Goal: Check status: Check status

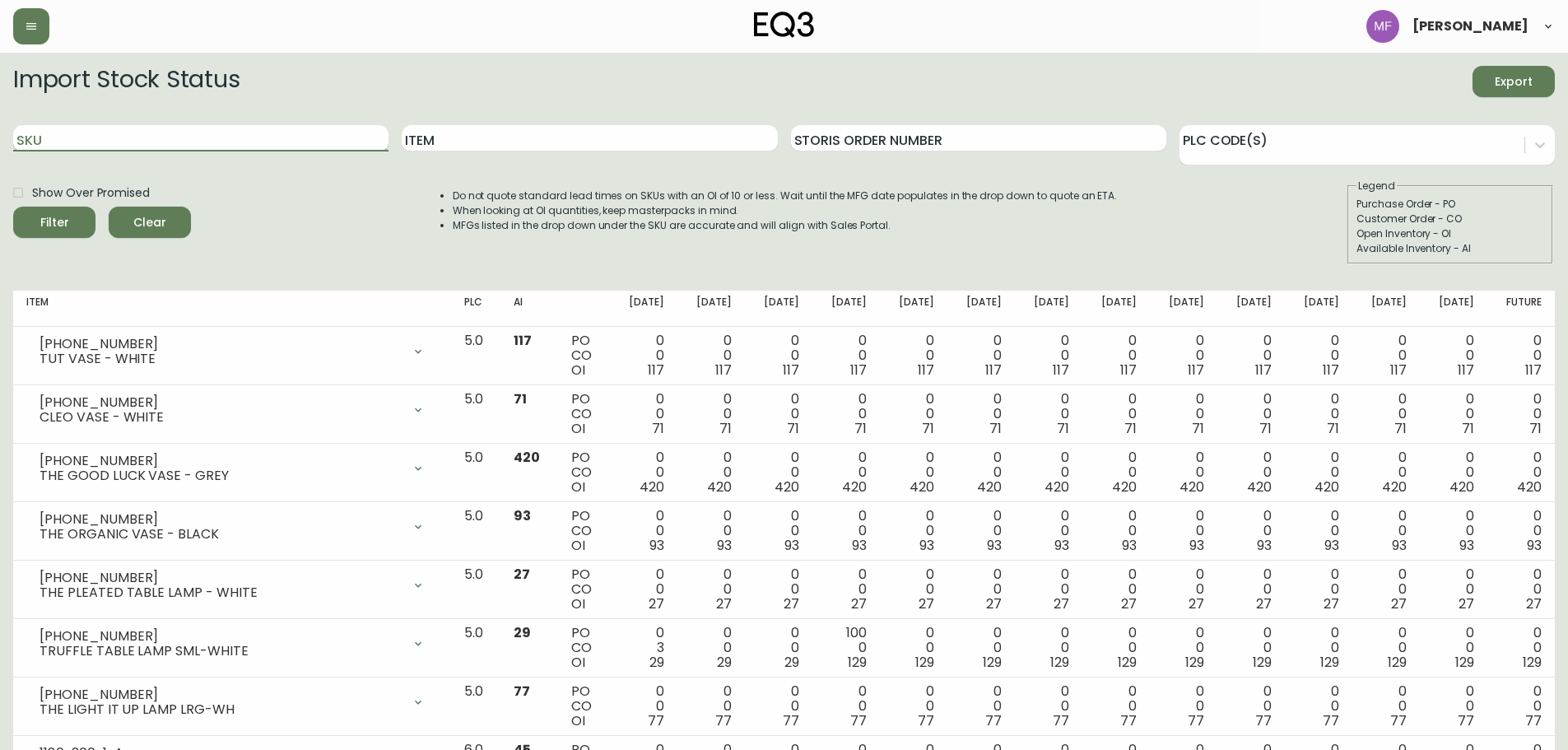
click at [264, 148] on input "SKU" at bounding box center [201, 138] width 375 height 27
paste input "[PHONE_NUMBER]"
type input "[PHONE_NUMBER]"
click at [13, 207] on button "Filter" at bounding box center [54, 222] width 83 height 31
click at [273, 133] on input "SKU" at bounding box center [201, 138] width 375 height 27
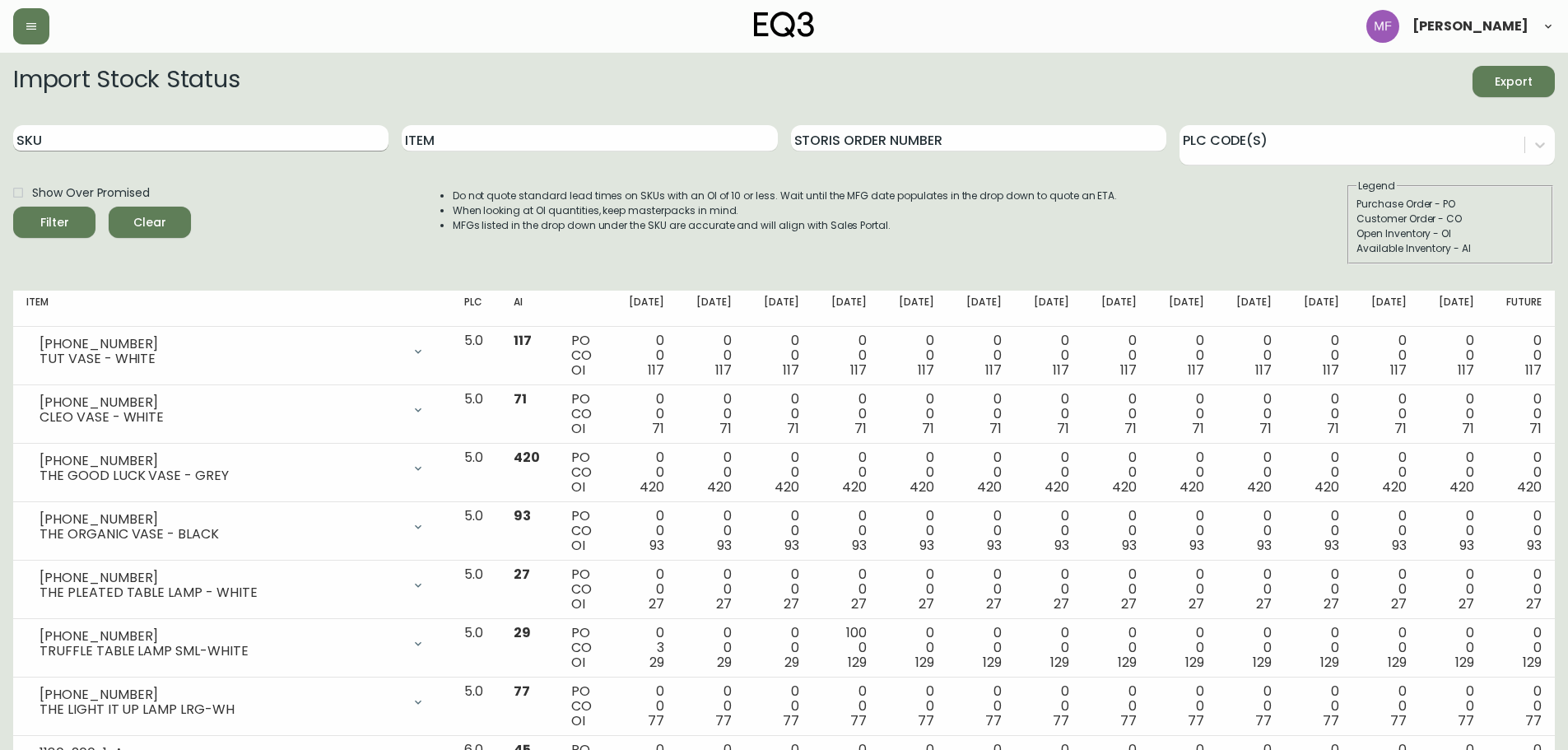
paste input "[PHONE_NUMBER]"
type input "[PHONE_NUMBER]"
click at [13, 207] on button "Filter" at bounding box center [54, 222] width 83 height 31
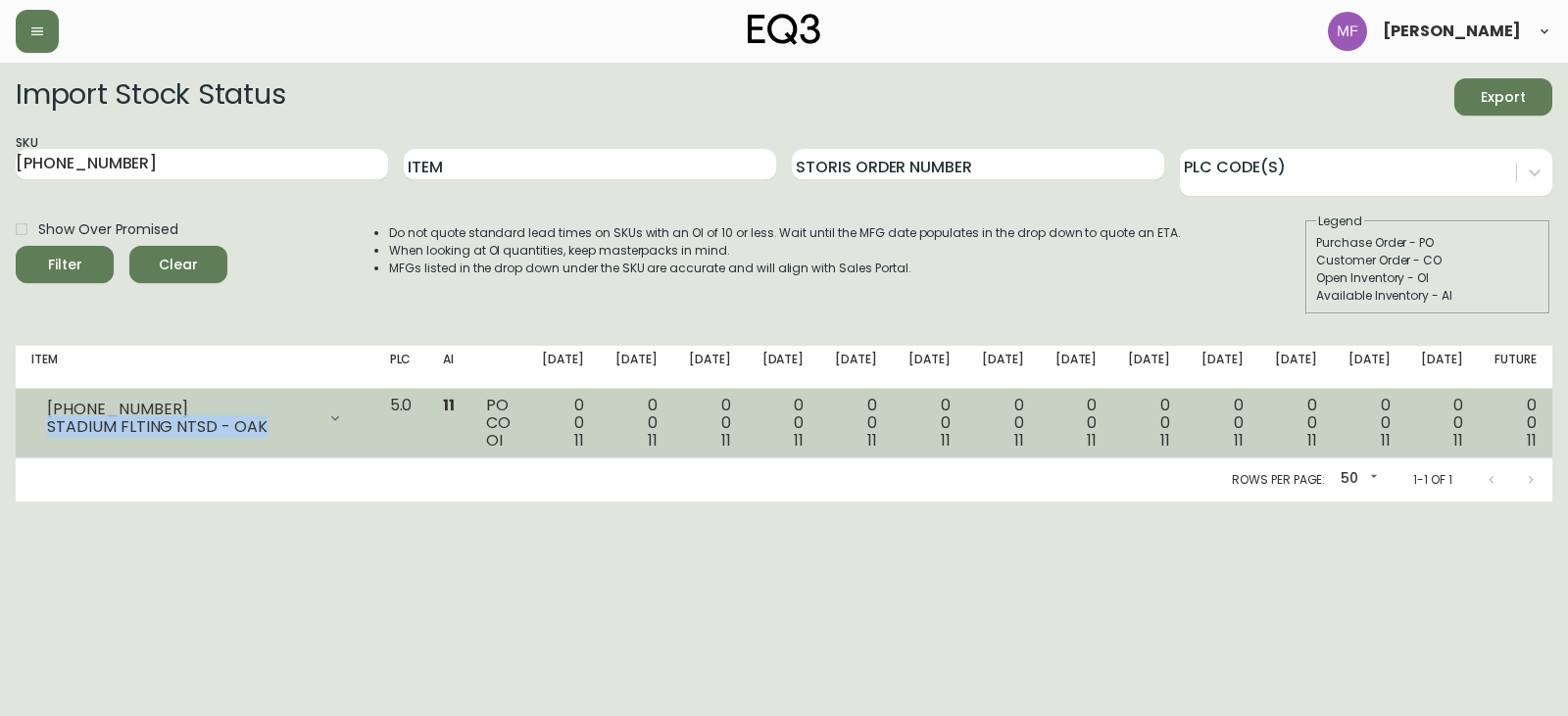
drag, startPoint x: 258, startPoint y: 427, endPoint x: 40, endPoint y: 423, distance: 218.0
click at [40, 423] on div "[PHONE_NUMBER] STADIUM FLTING NTSD - [GEOGRAPHIC_DATA]" at bounding box center [196, 418] width 328 height 43
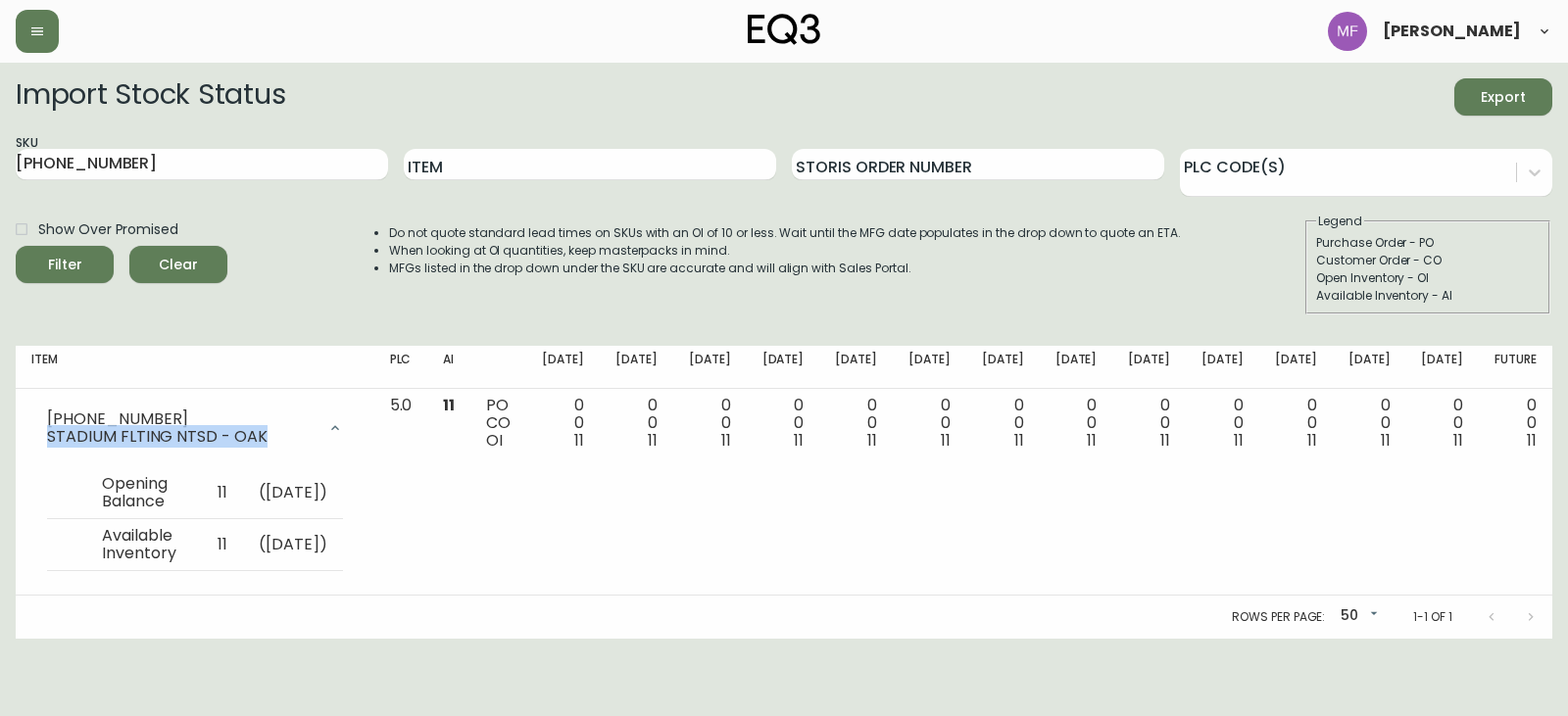
copy div "STADIUM FLTING NTSD - OAK"
